Goal: Information Seeking & Learning: Learn about a topic

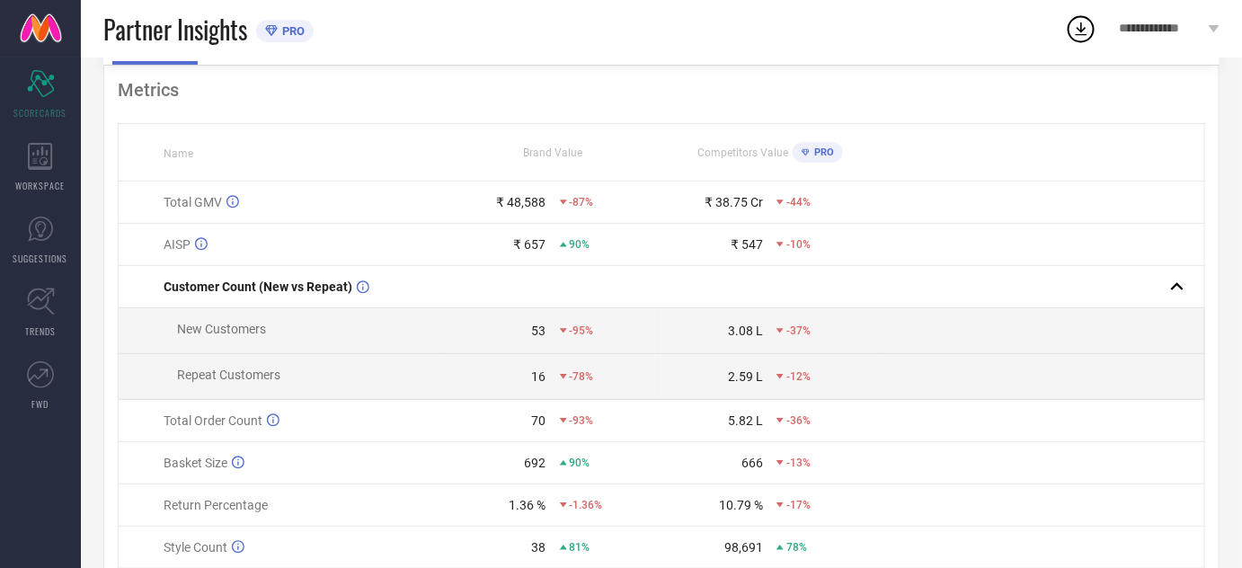
click at [29, 232] on icon at bounding box center [40, 229] width 25 height 25
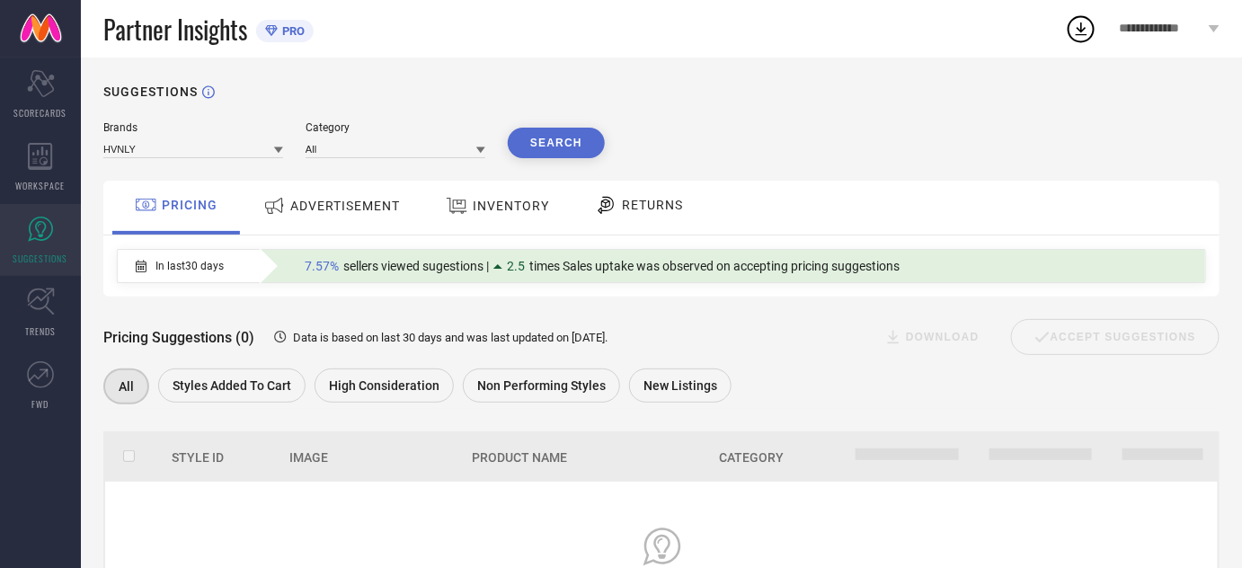
click at [312, 209] on span "ADVERTISEMENT" at bounding box center [345, 206] width 110 height 14
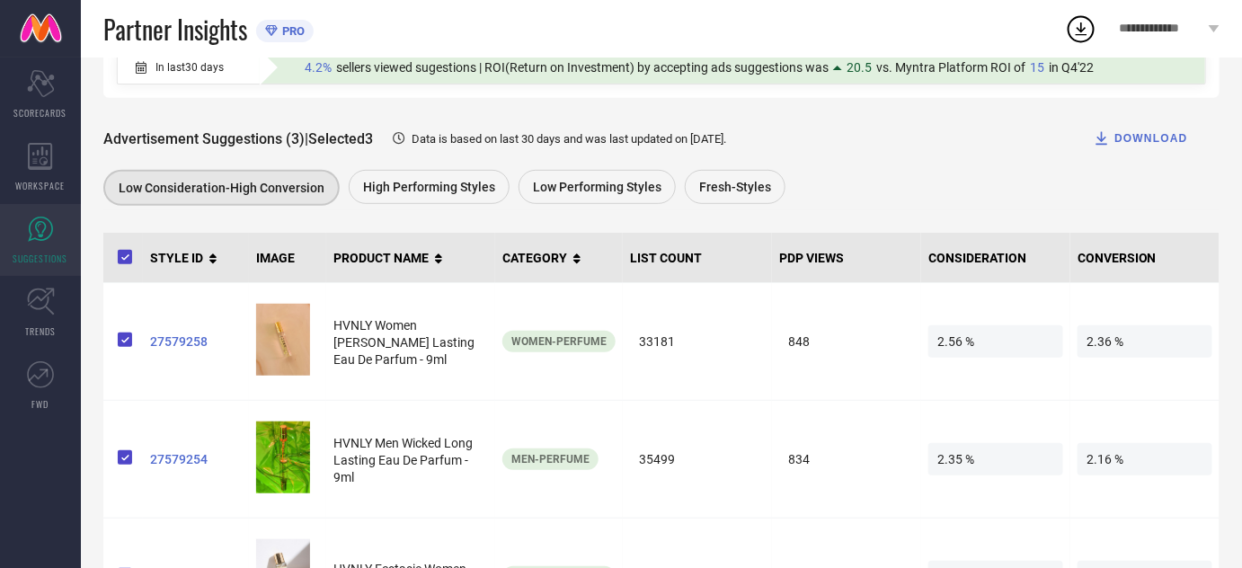
scroll to position [197, 0]
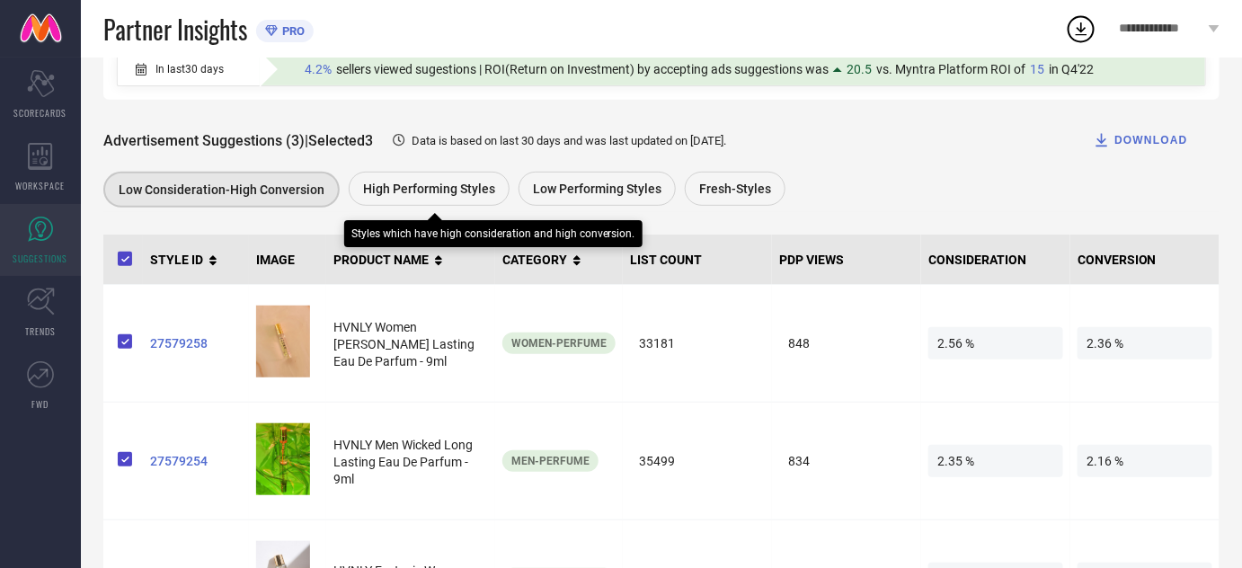
click at [400, 186] on span "High Performing Styles" at bounding box center [429, 188] width 132 height 14
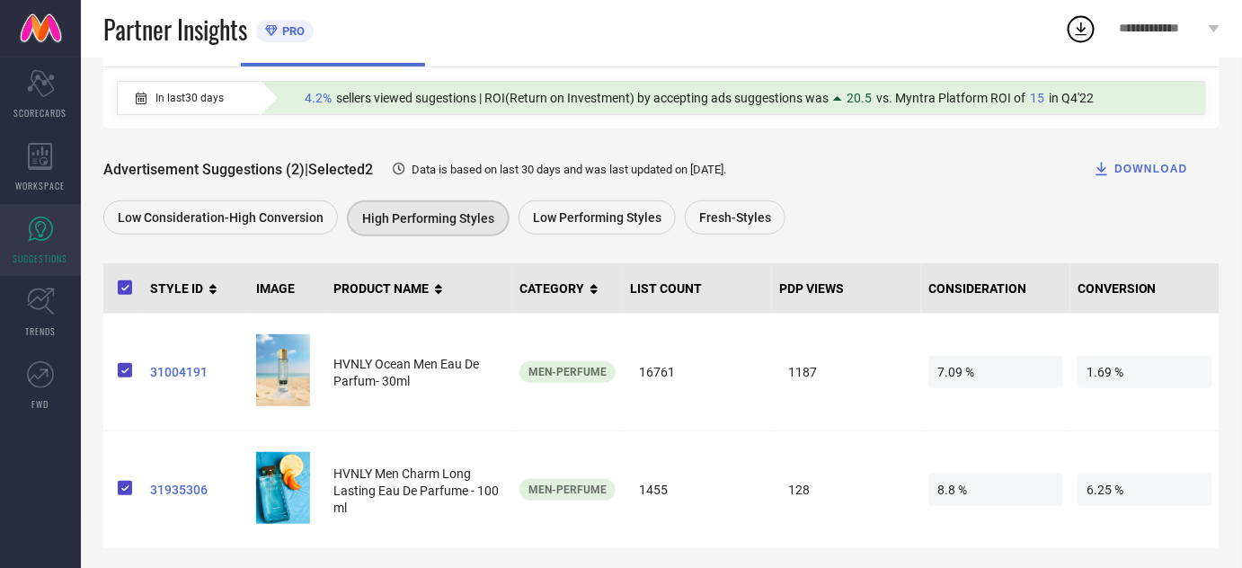
scroll to position [177, 0]
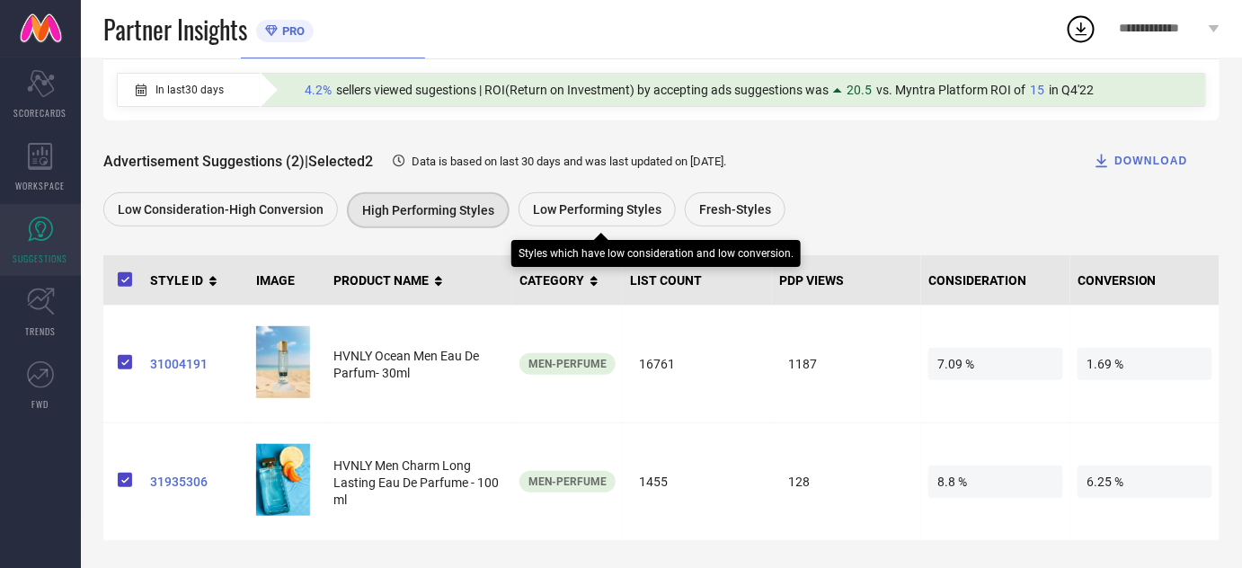
click at [558, 224] on div "Low Performing Styles" at bounding box center [596, 209] width 157 height 34
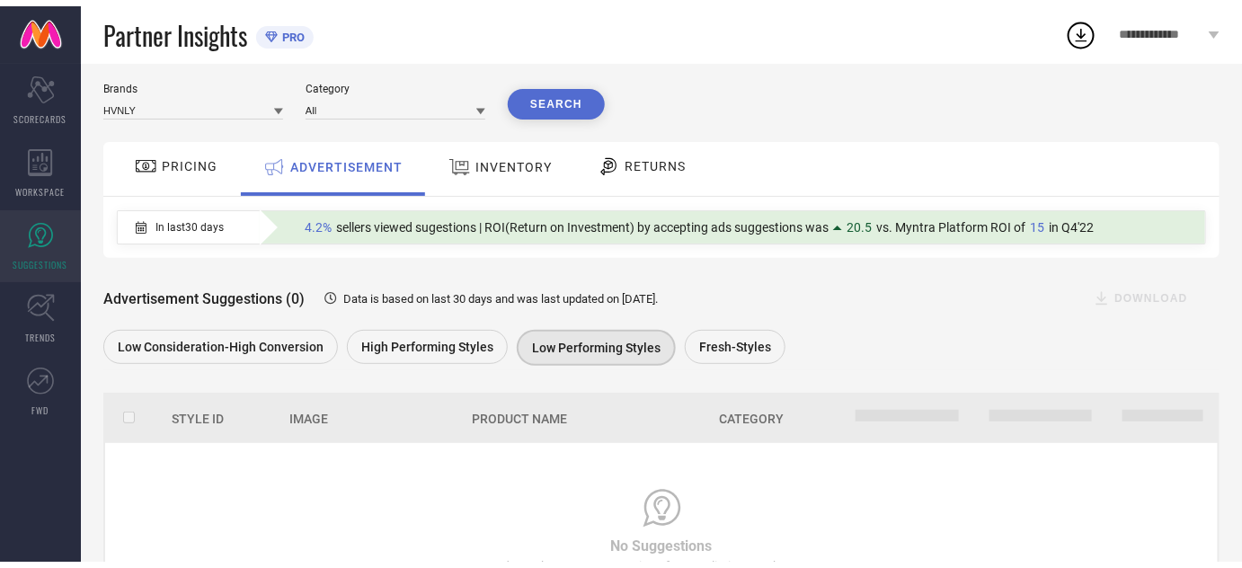
scroll to position [137, 0]
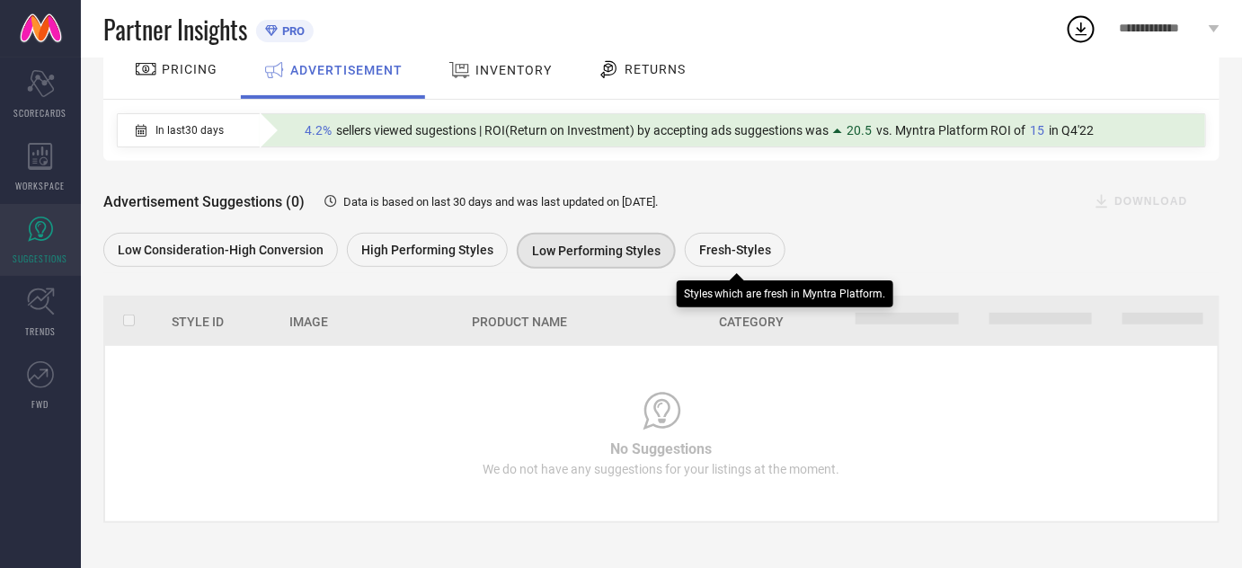
click at [693, 239] on div "Fresh-Styles" at bounding box center [735, 250] width 101 height 34
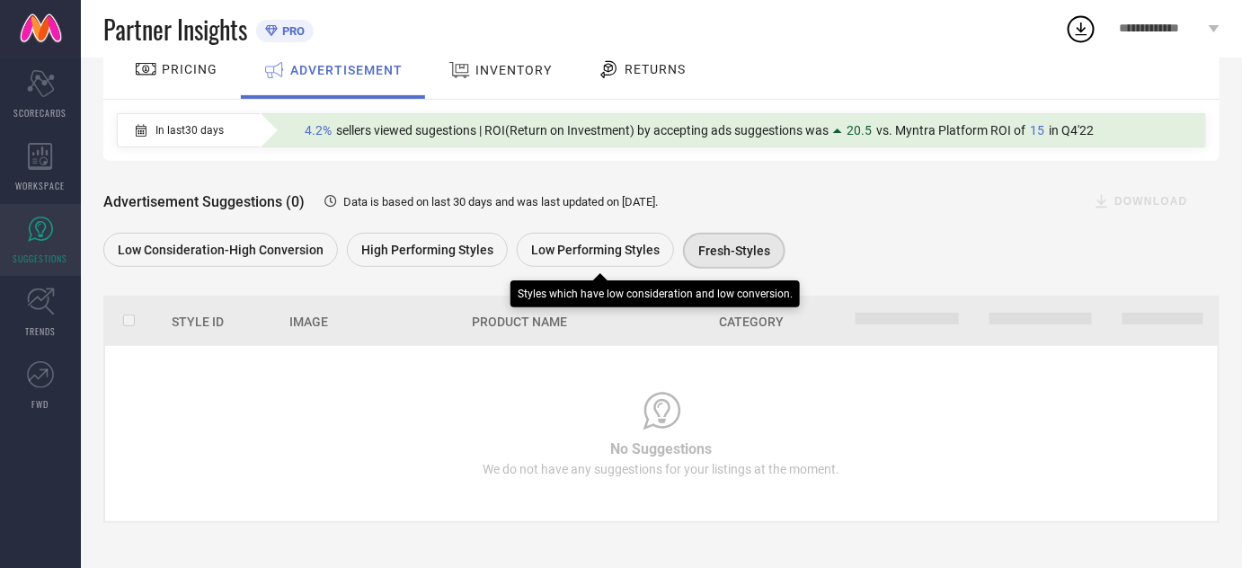
click at [597, 250] on span "Low Performing Styles" at bounding box center [595, 250] width 128 height 14
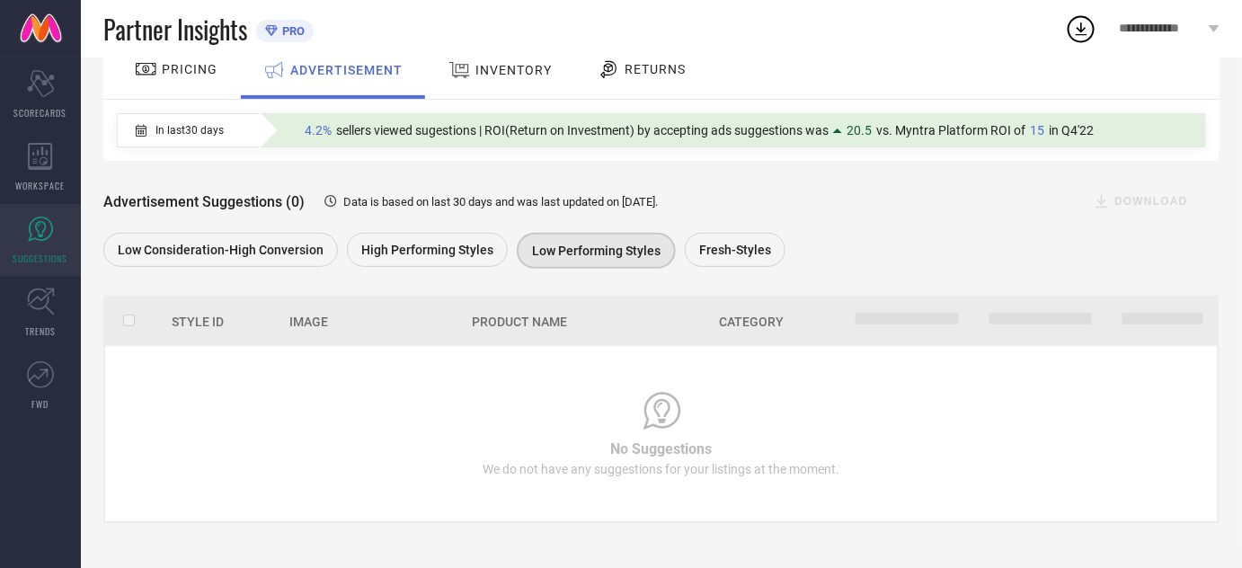
click at [515, 78] on div "INVENTORY" at bounding box center [500, 70] width 112 height 32
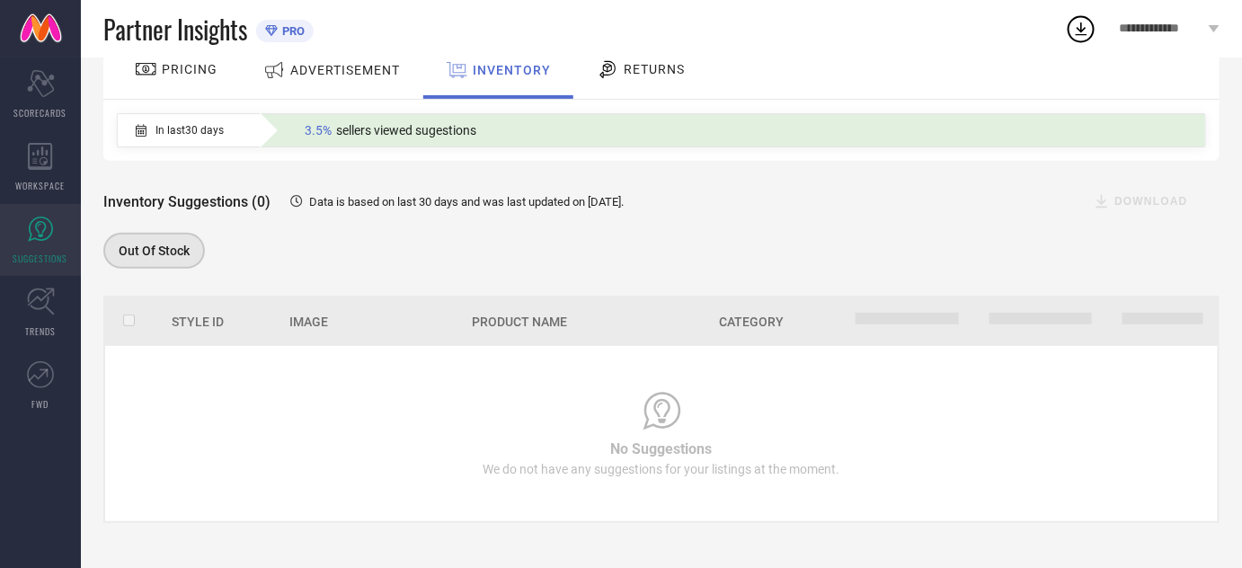
click at [491, 320] on span "Product Name" at bounding box center [519, 321] width 95 height 14
click at [383, 68] on span "ADVERTISEMENT" at bounding box center [345, 70] width 110 height 14
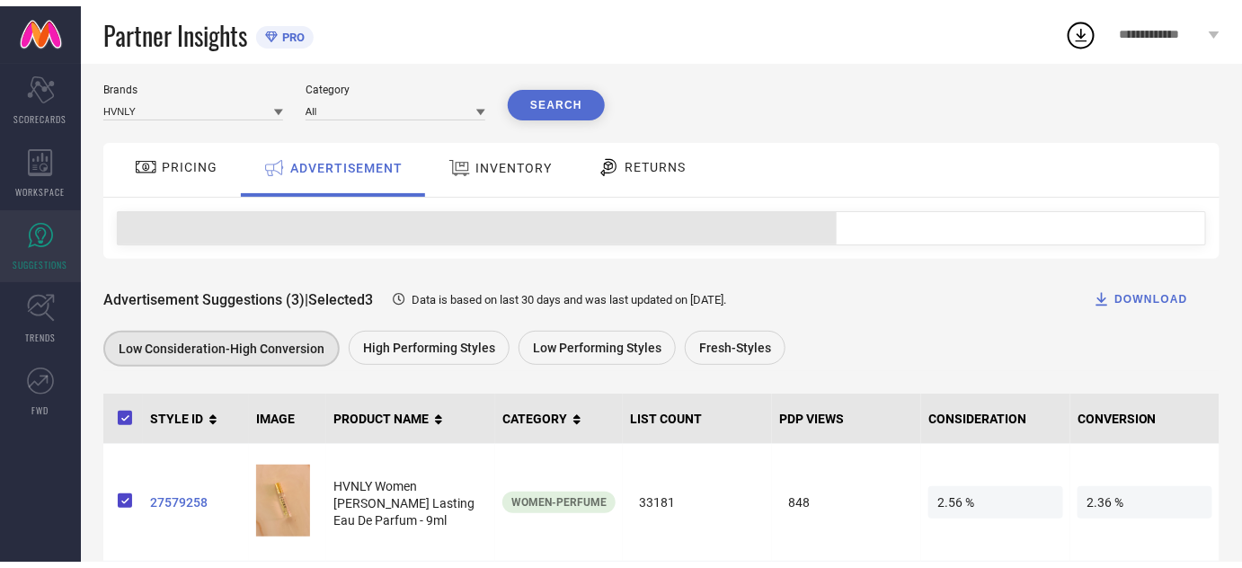
scroll to position [0, 0]
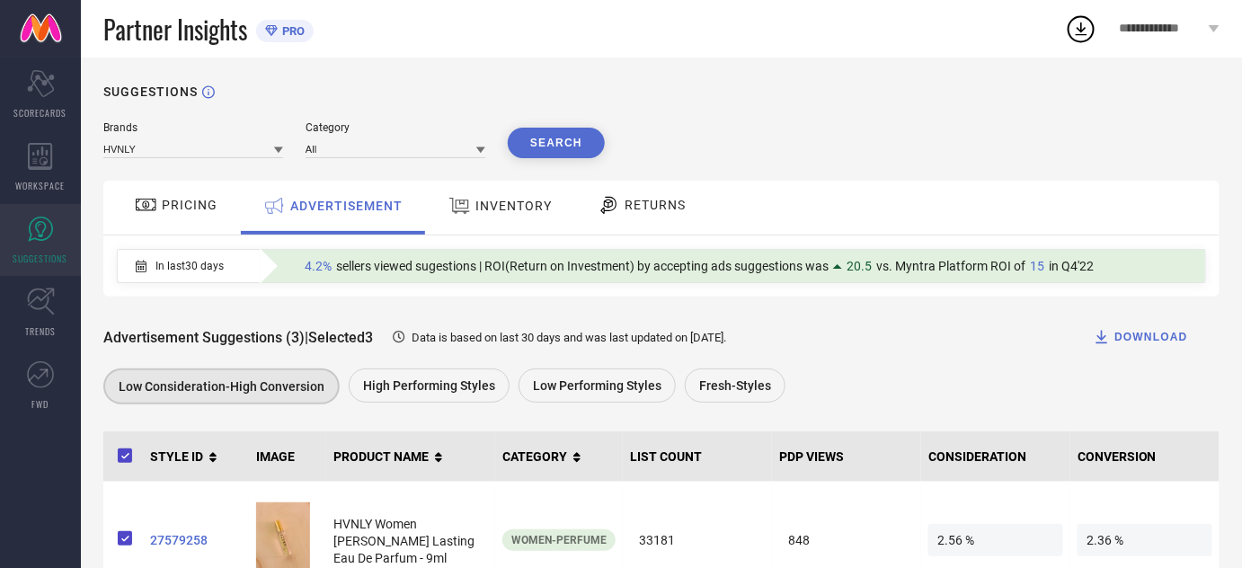
click at [820, 409] on div "Low Consideration-High Conversion High Performing Styles Low Performing Styles …" at bounding box center [652, 388] width 1098 height 40
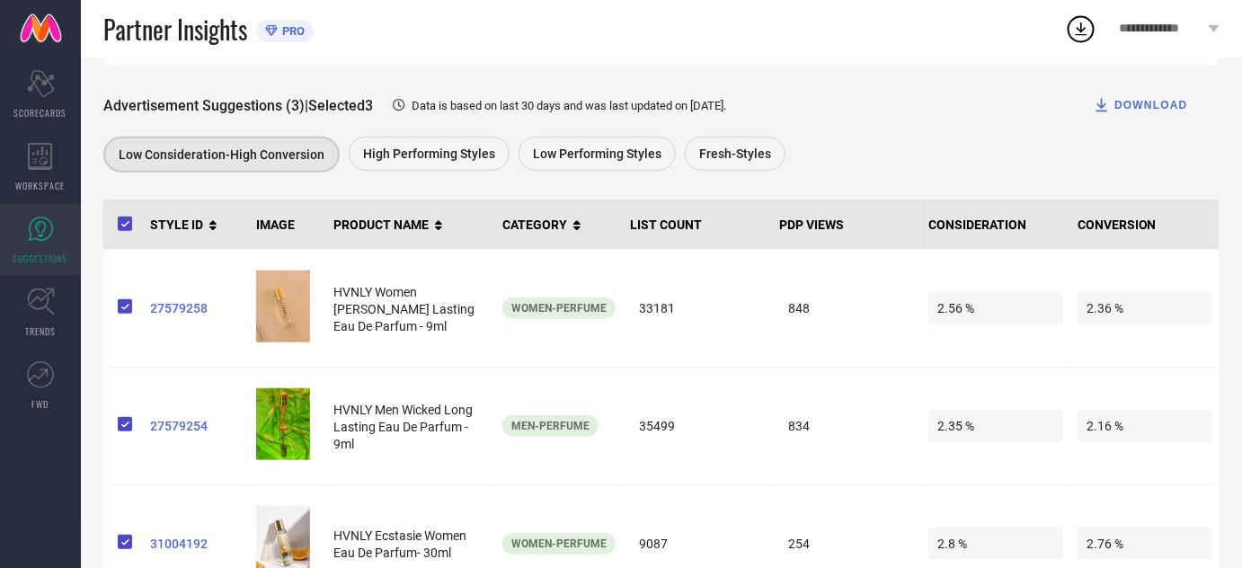
scroll to position [295, 0]
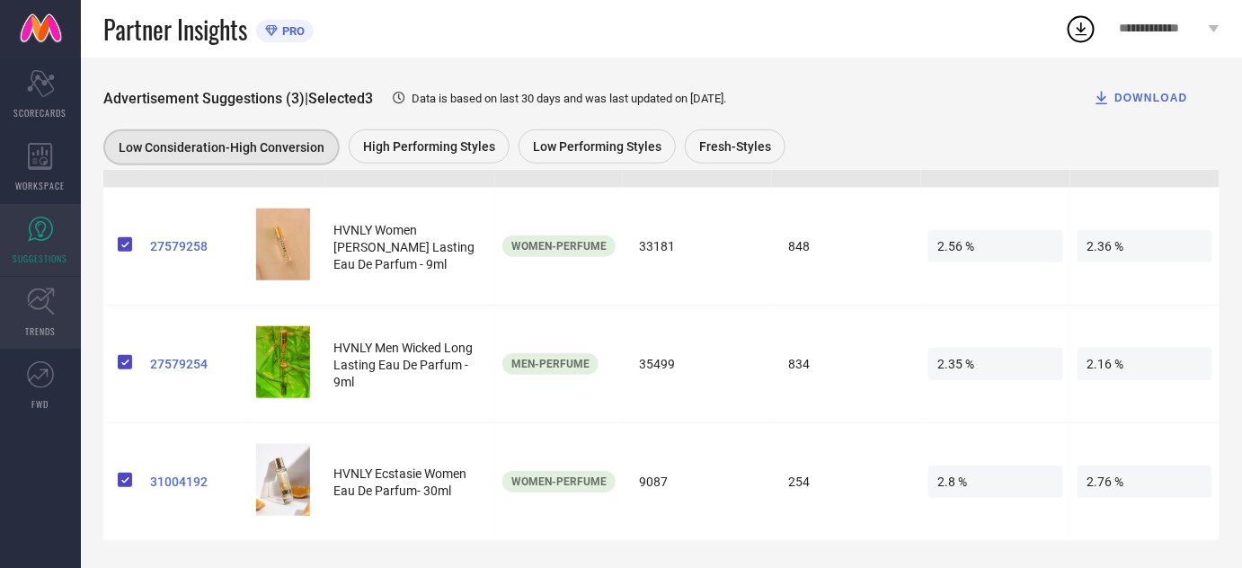
click at [40, 302] on icon at bounding box center [41, 302] width 28 height 28
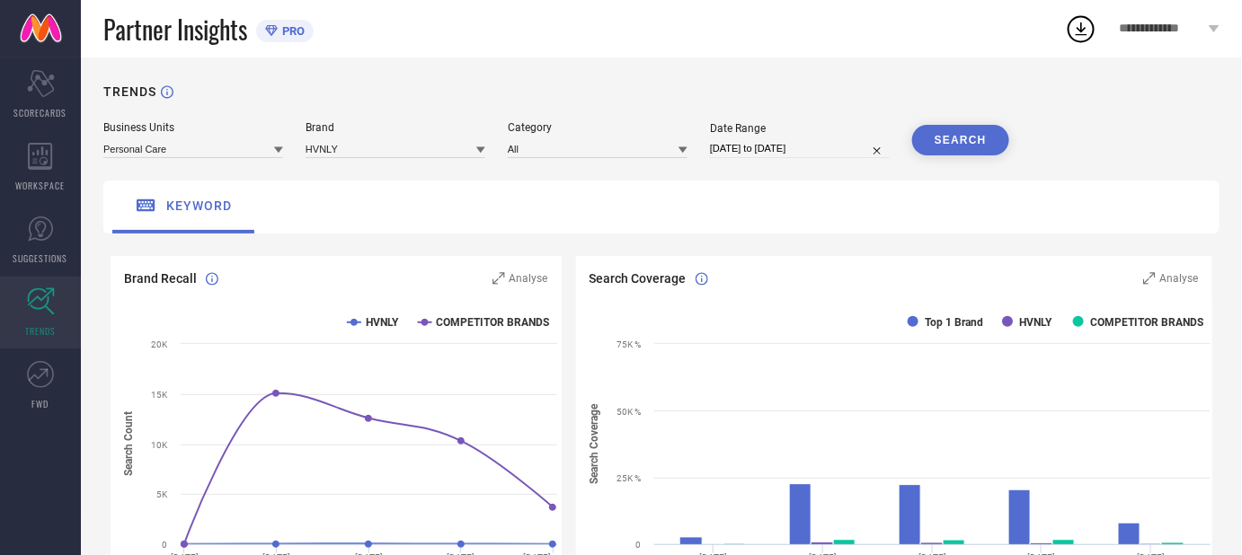
click at [288, 217] on div "keyword" at bounding box center [661, 207] width 1116 height 53
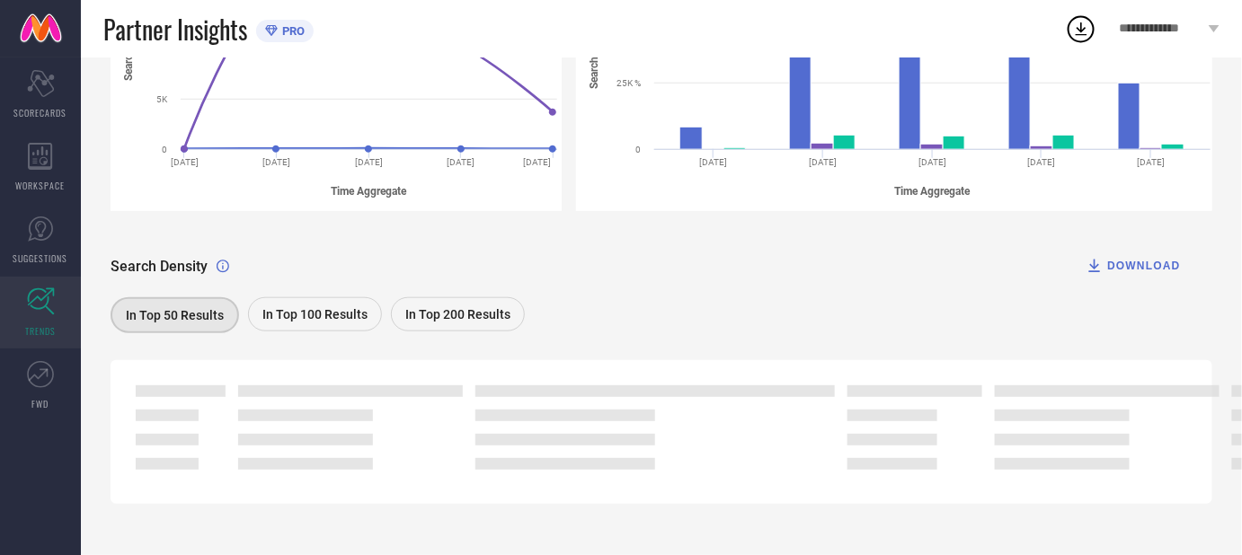
scroll to position [405, 0]
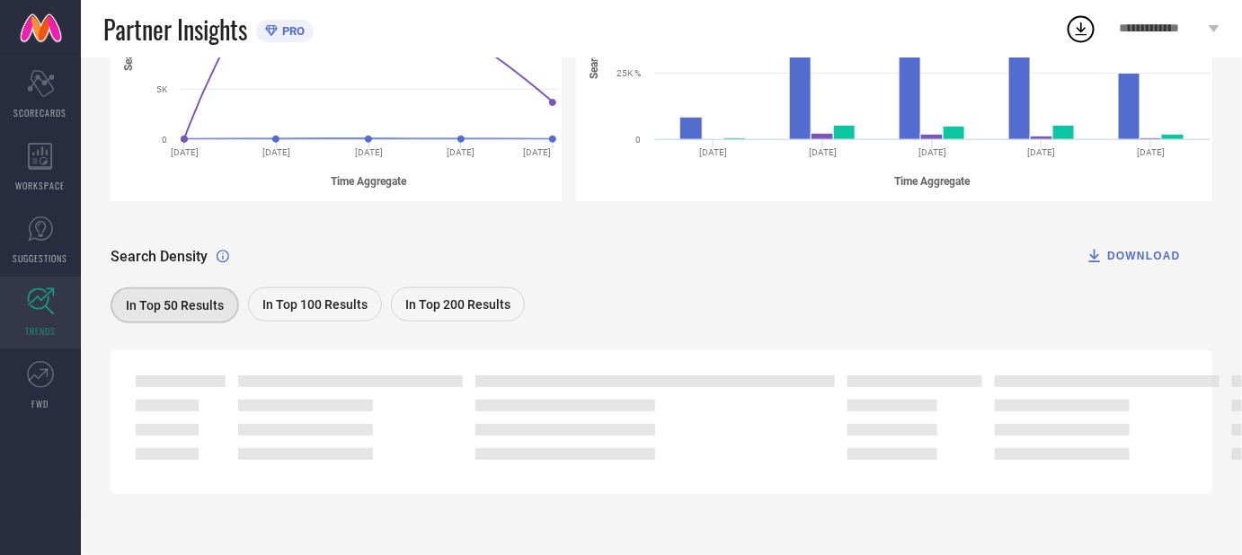
click at [338, 304] on span "In Top 100 Results" at bounding box center [314, 304] width 105 height 14
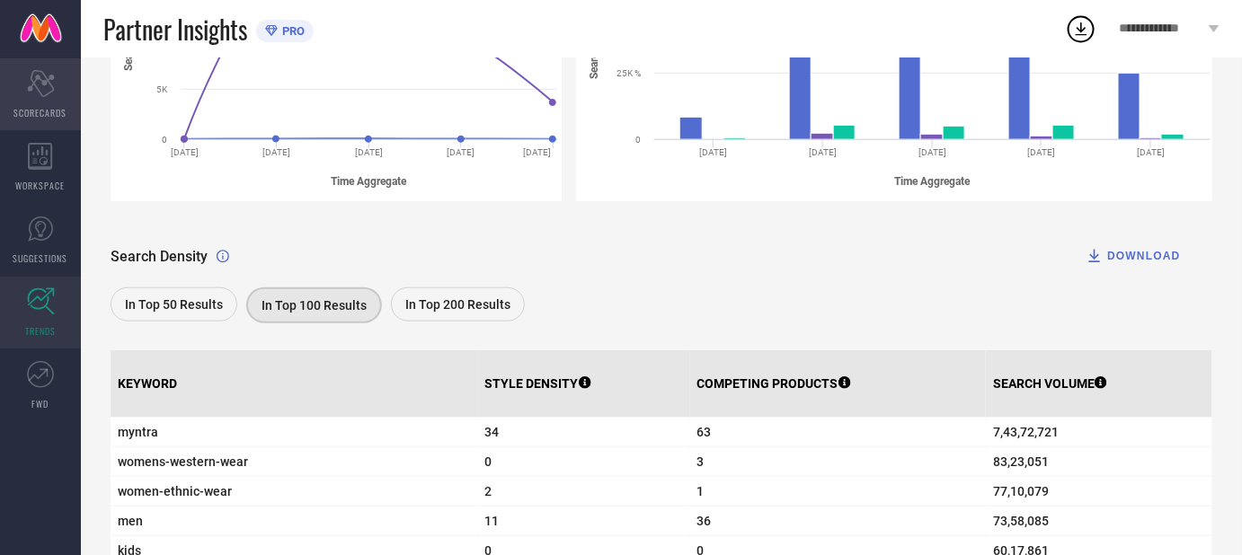
click at [41, 94] on icon at bounding box center [40, 83] width 27 height 27
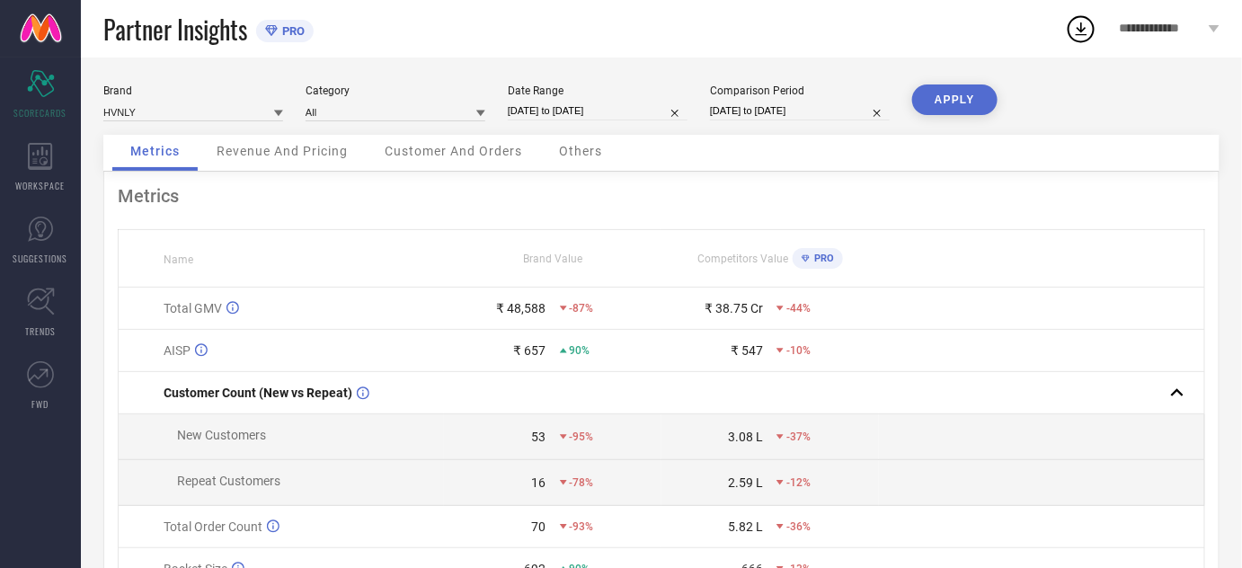
click at [546, 103] on input "[DATE] to [DATE]" at bounding box center [598, 111] width 180 height 19
select select "8"
select select "2025"
select select "9"
select select "2025"
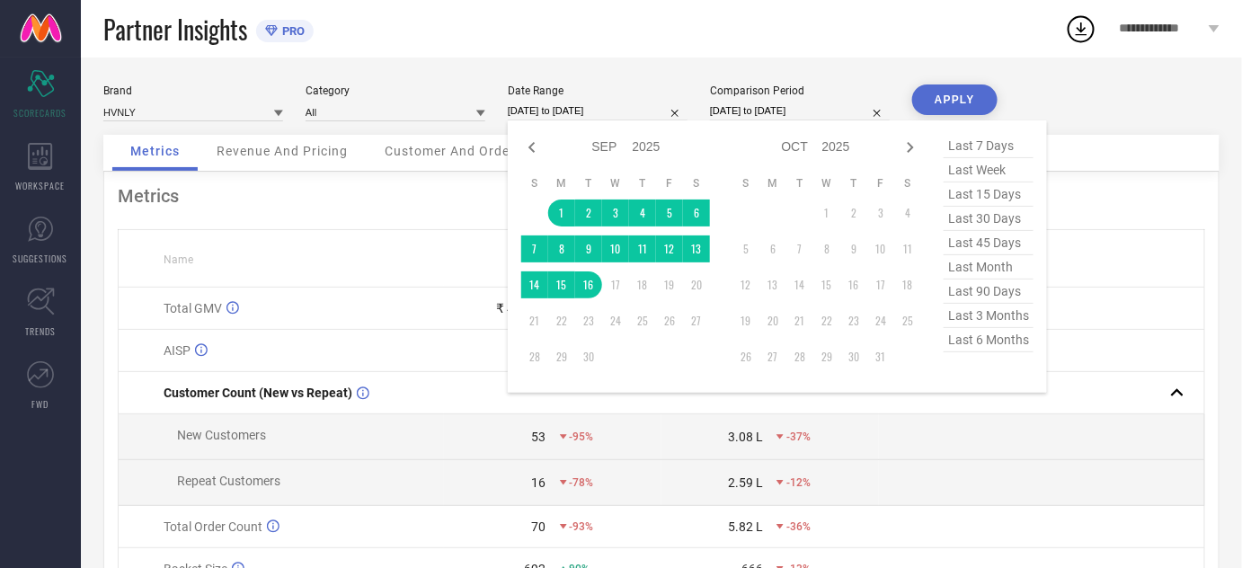
click at [546, 103] on input "[DATE] to [DATE]" at bounding box center [598, 111] width 180 height 19
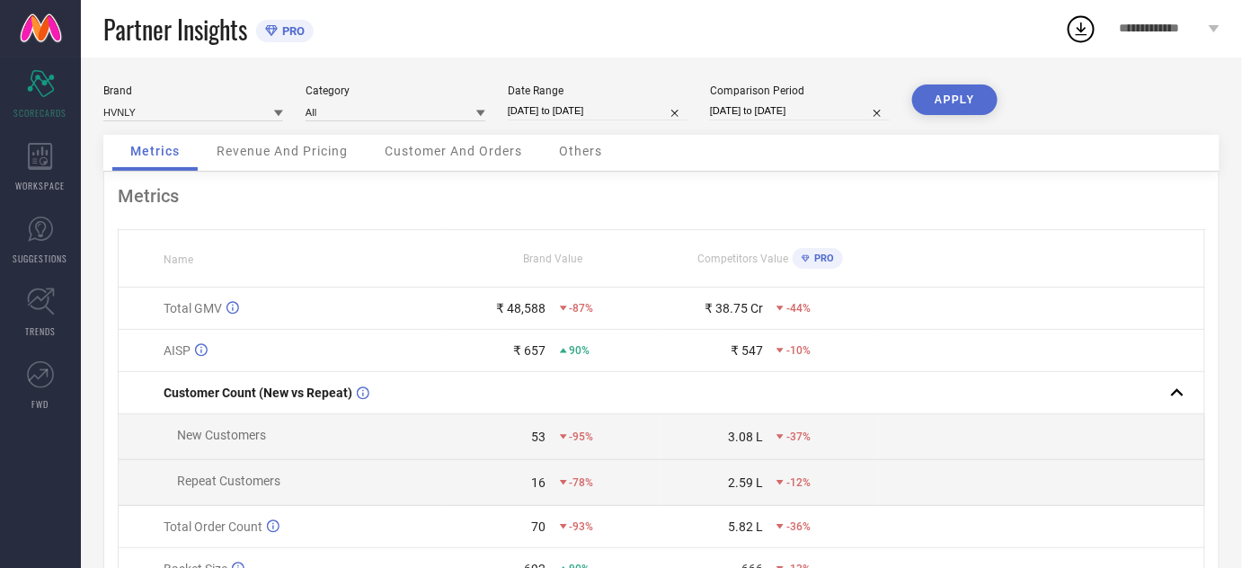
click at [599, 40] on div "Partner Insights PRO" at bounding box center [583, 29] width 961 height 58
